Goal: Task Accomplishment & Management: Complete application form

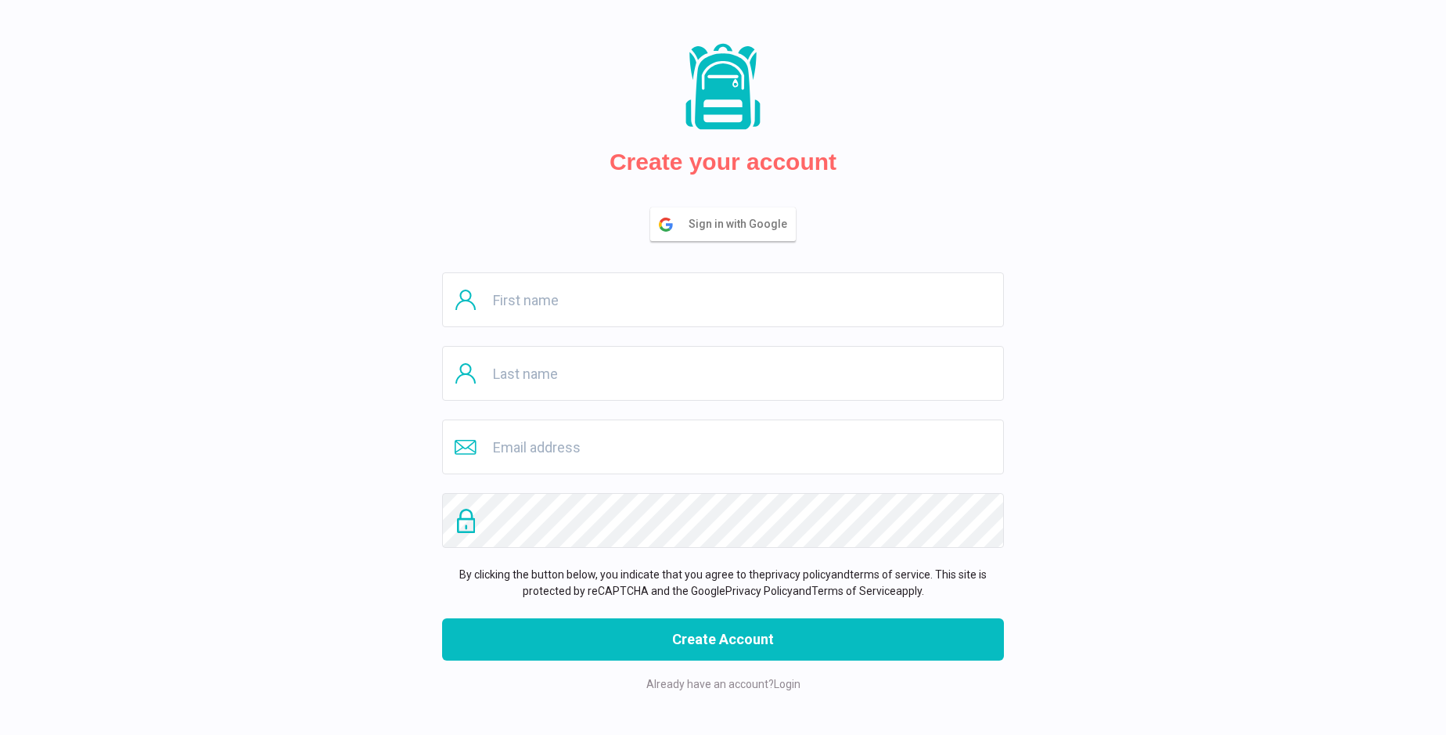
click at [723, 300] on input "text" at bounding box center [723, 299] width 562 height 55
type input "[PERSON_NAME]"
click at [723, 373] on input "text" at bounding box center [723, 373] width 562 height 55
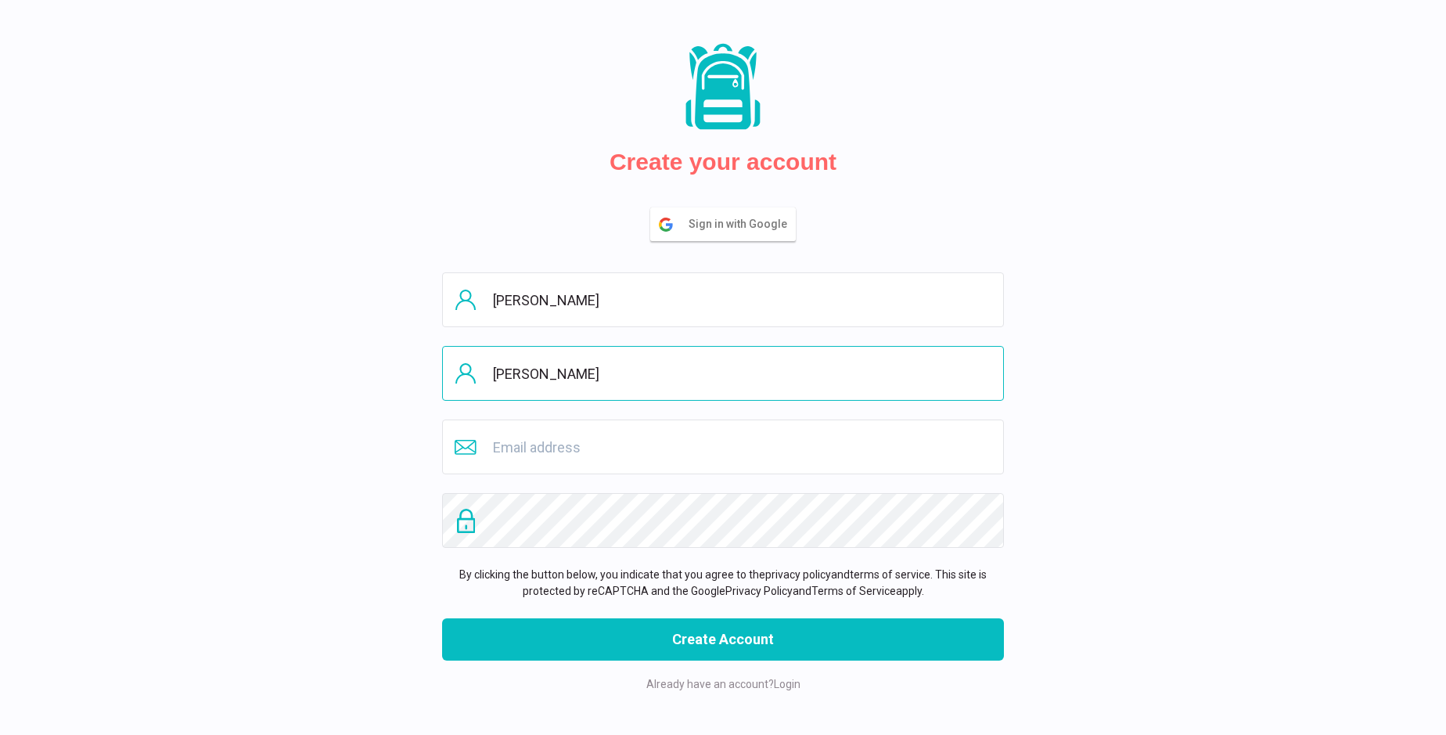
type input "Hartmann"
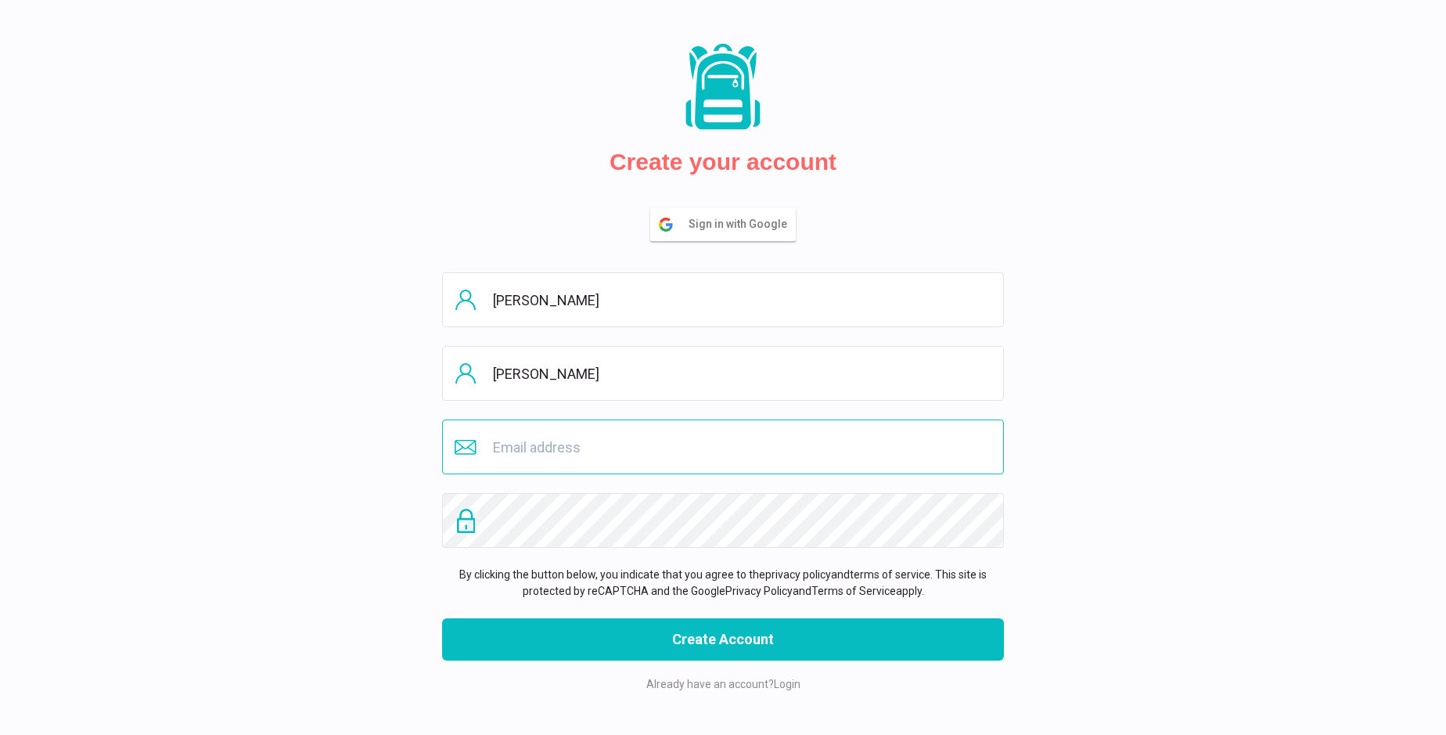
click at [723, 447] on input "email" at bounding box center [723, 446] width 562 height 55
type input "lamiahariri_lh@hotmail.com"
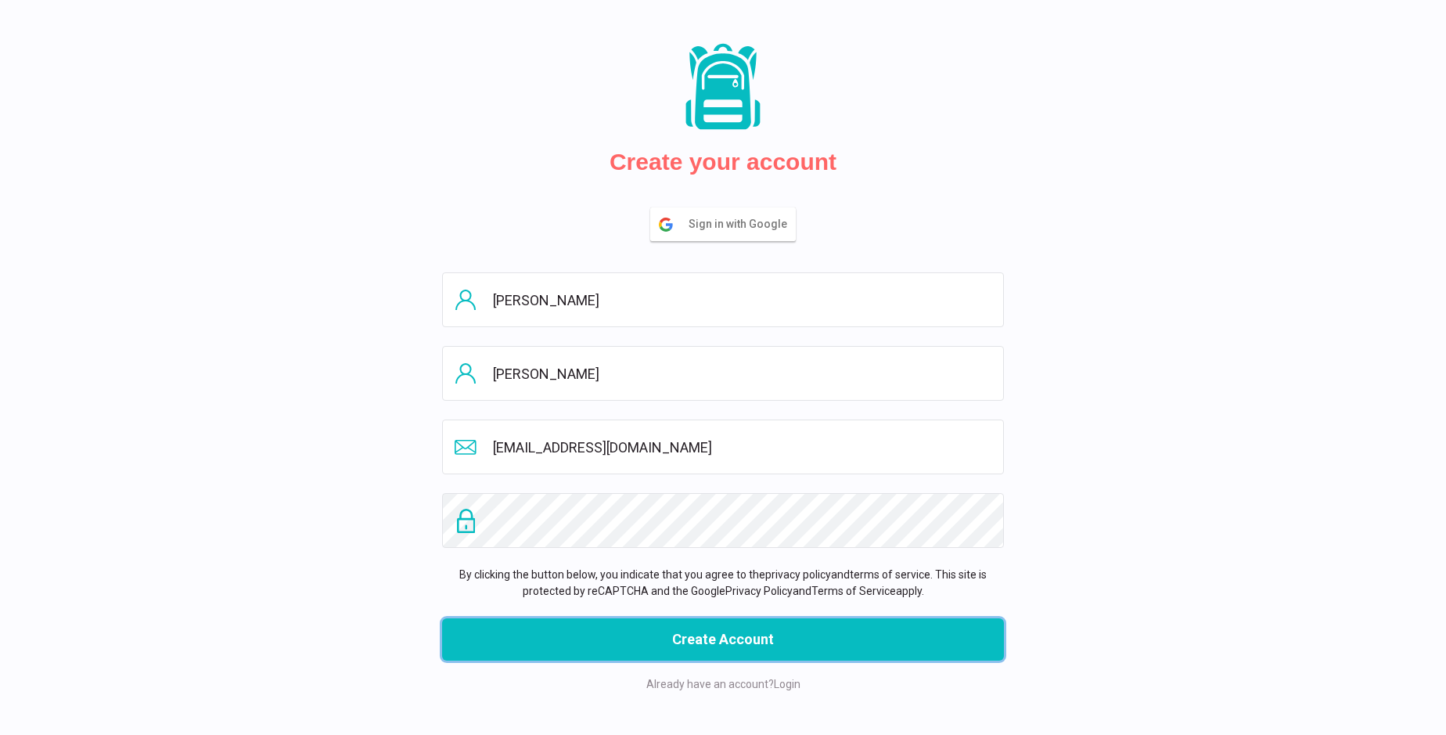
click at [723, 639] on button "Create Account" at bounding box center [723, 639] width 562 height 42
